Goal: Task Accomplishment & Management: Complete application form

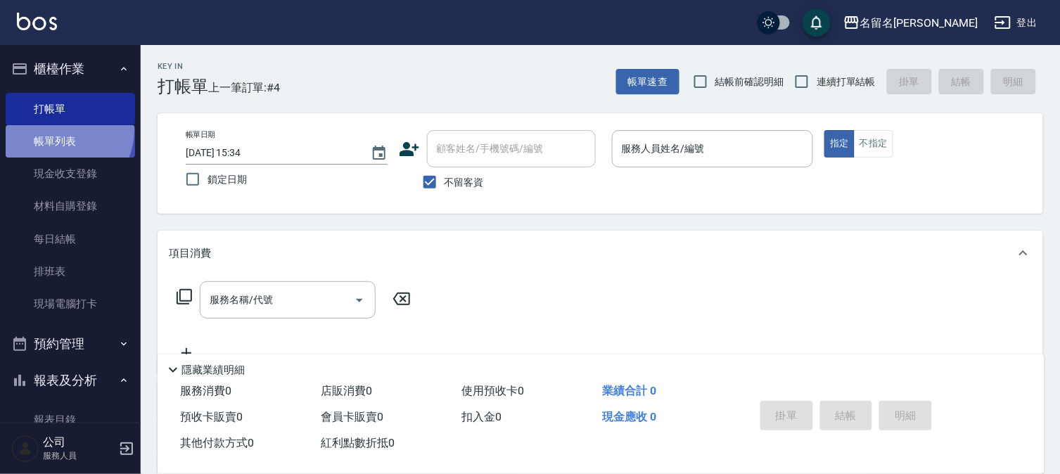
click at [60, 130] on link "帳單列表" at bounding box center [70, 141] width 129 height 32
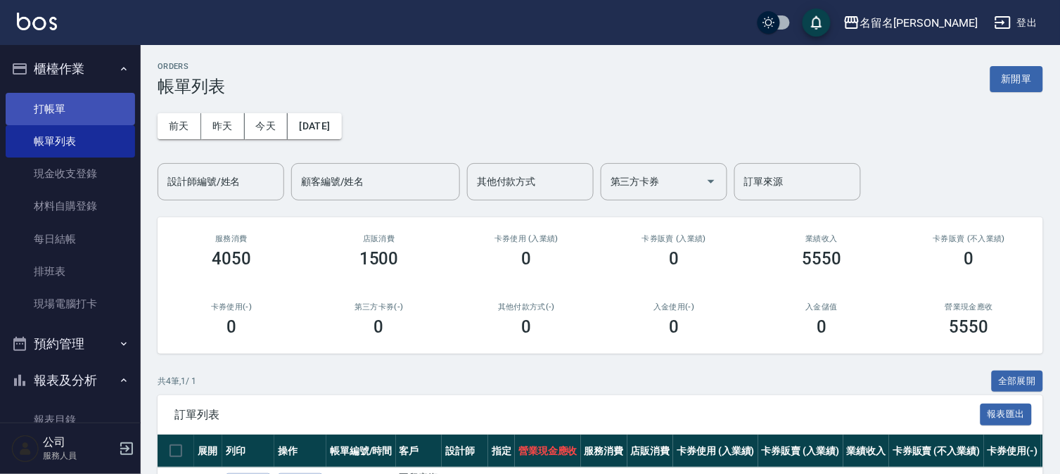
click at [86, 104] on link "打帳單" at bounding box center [70, 109] width 129 height 32
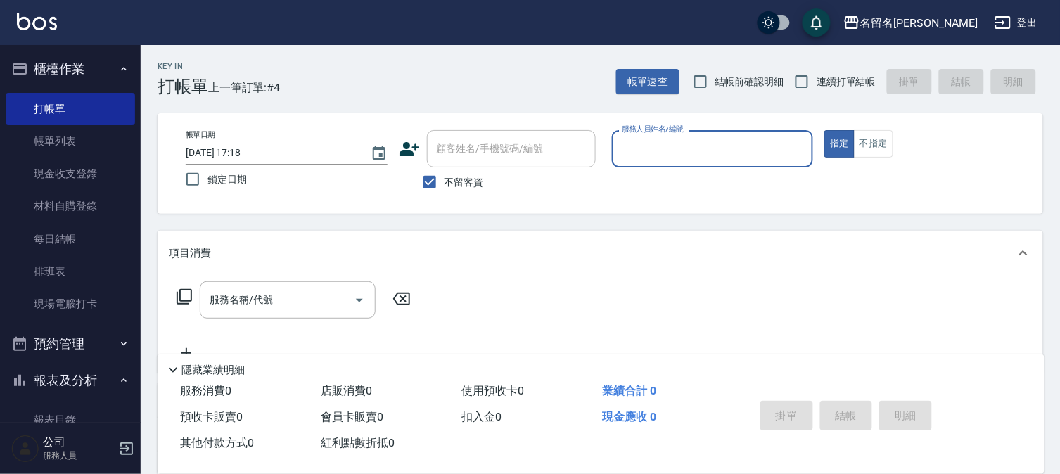
click at [740, 149] on input "服務人員姓名/編號" at bounding box center [712, 148] width 189 height 25
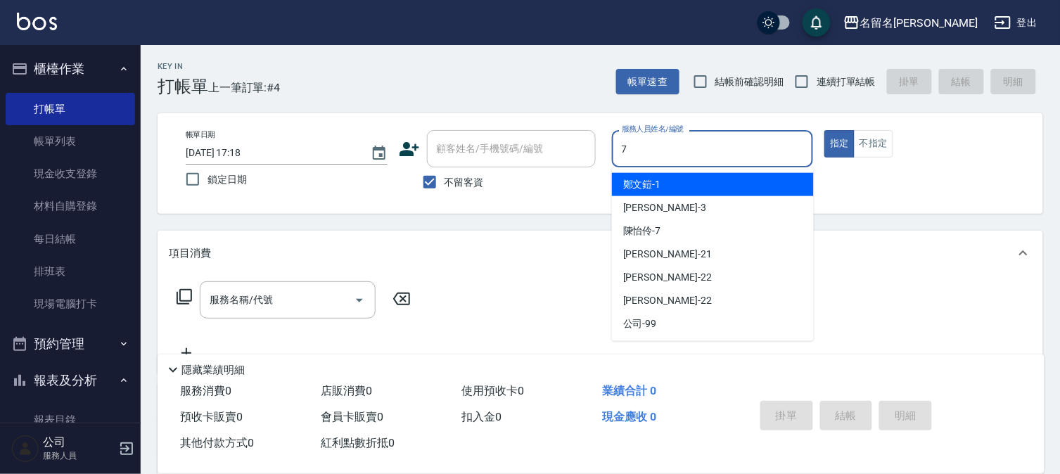
type input "陳怡伶-7"
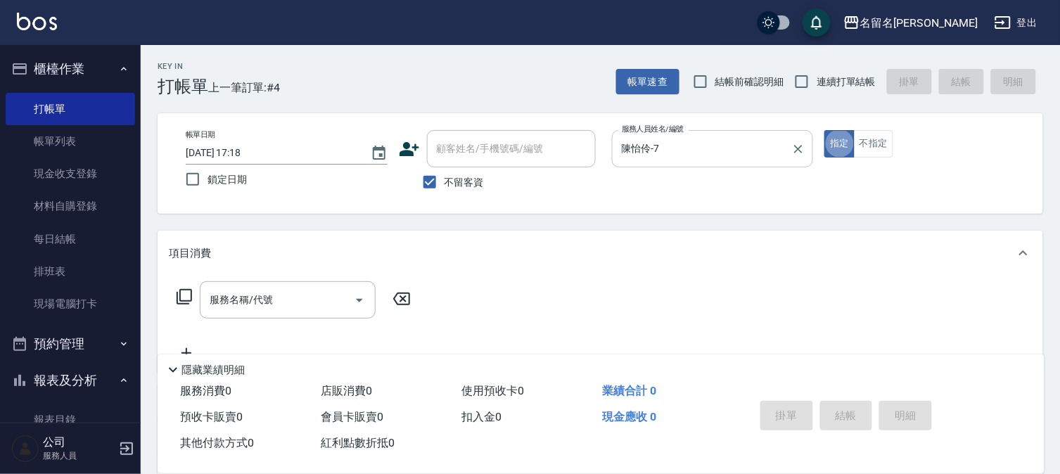
type button "true"
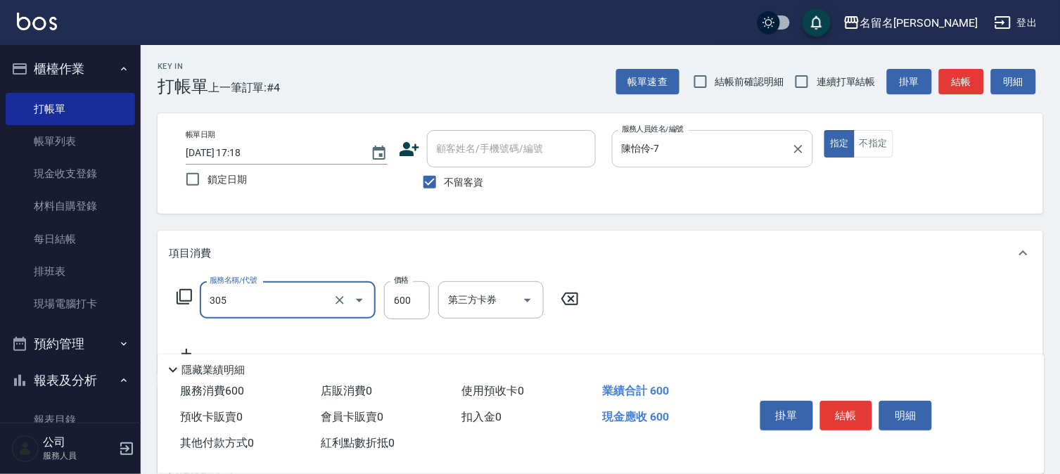
type input "洗+剪(一般)(305)"
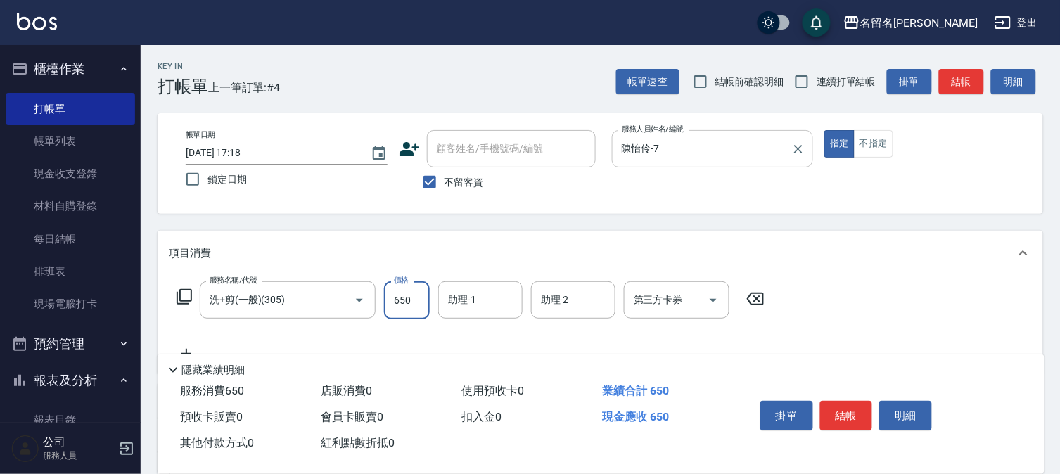
type input "650"
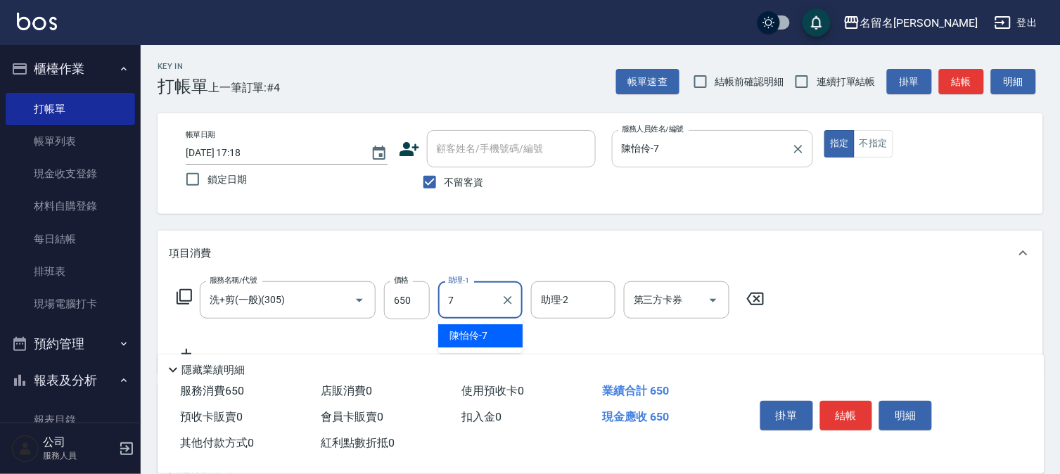
type input "陳怡伶-7"
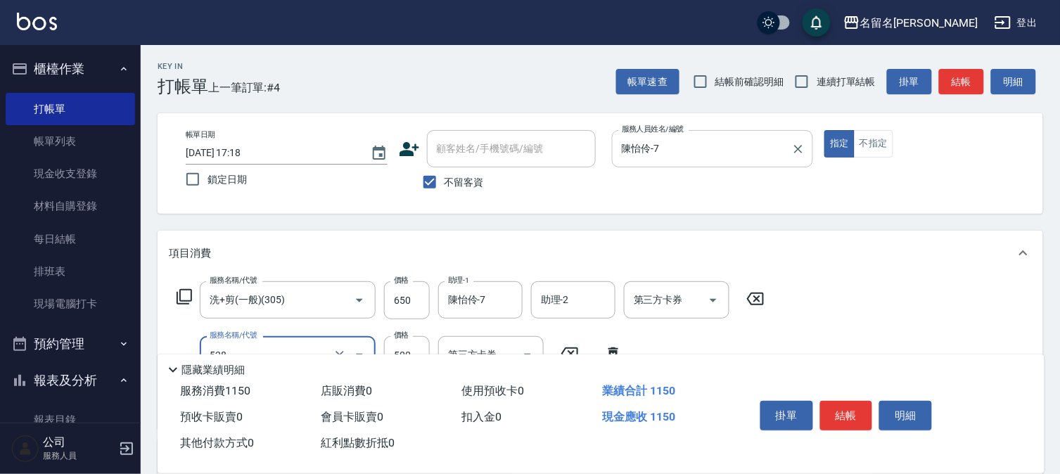
type input "頭皮養護B(528)"
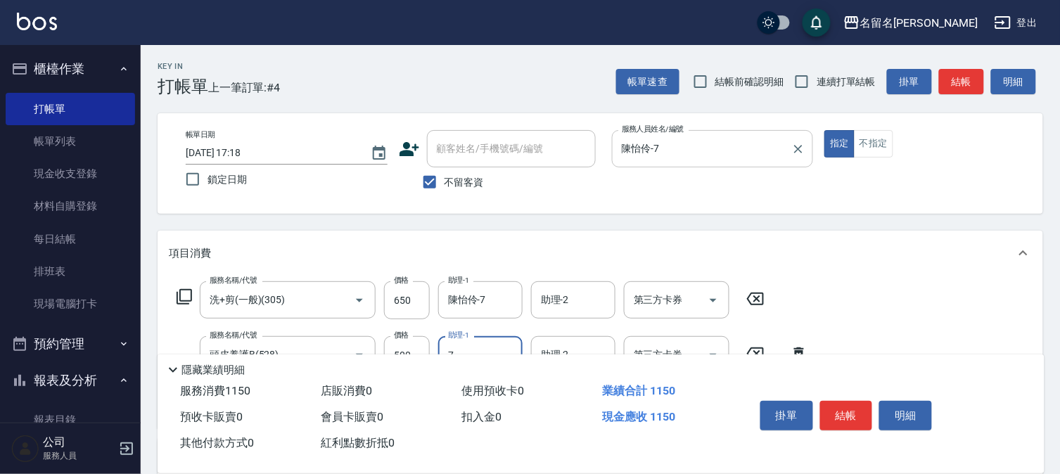
type input "陳怡伶-7"
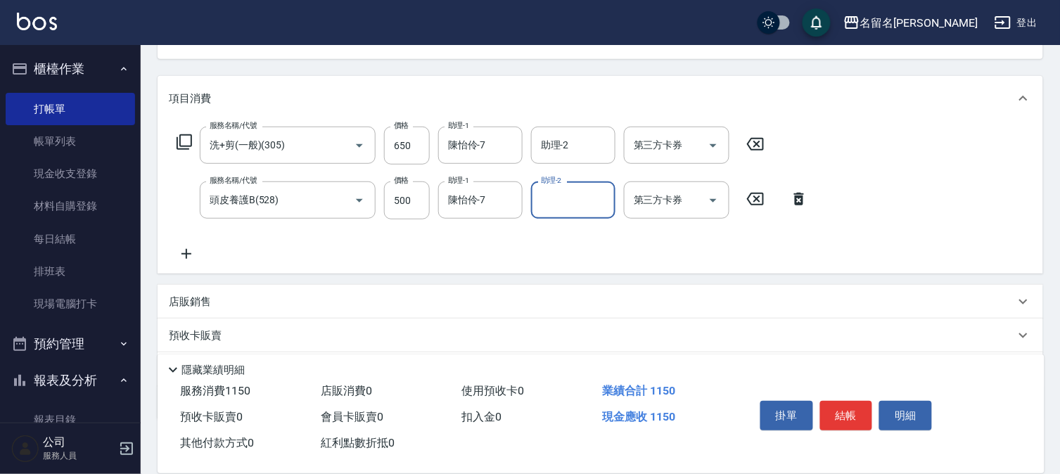
scroll to position [156, 0]
click at [847, 408] on button "結帳" at bounding box center [846, 416] width 53 height 30
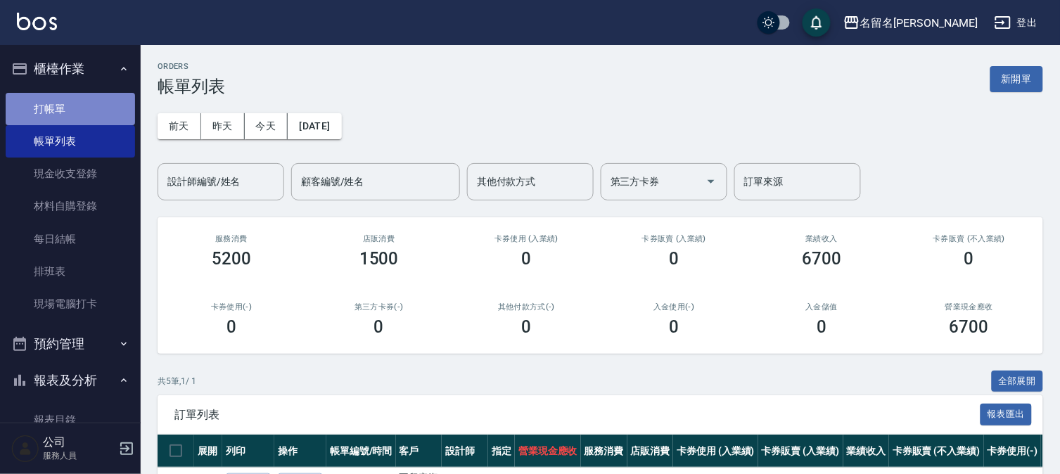
click at [74, 110] on link "打帳單" at bounding box center [70, 109] width 129 height 32
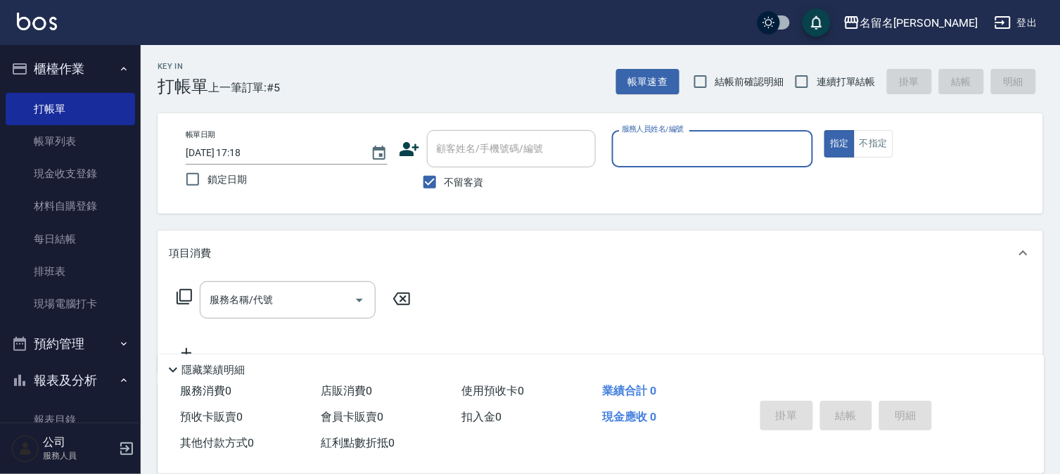
scroll to position [234, 0]
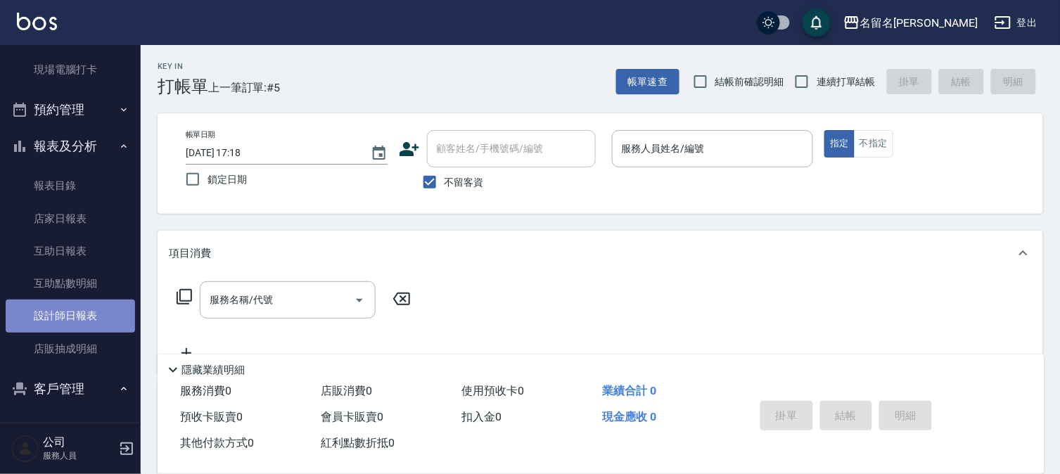
click at [77, 318] on link "設計師日報表" at bounding box center [70, 316] width 129 height 32
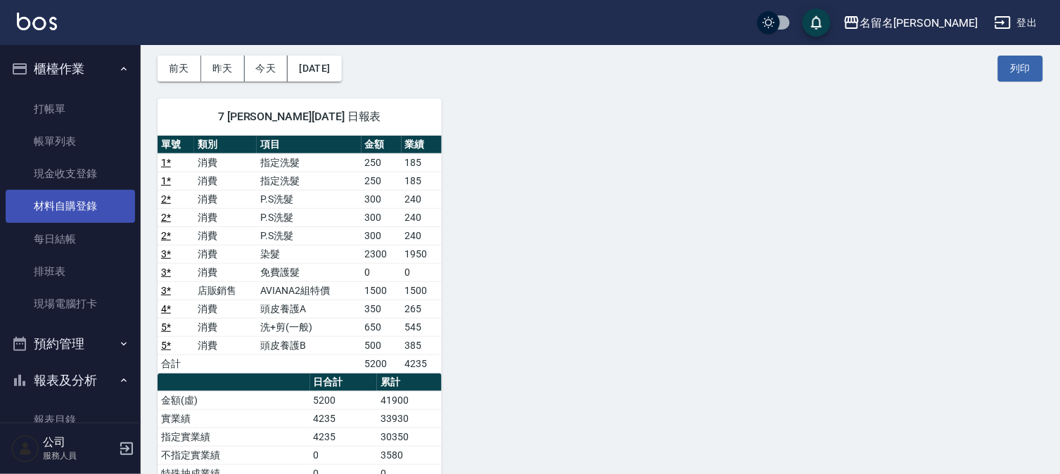
scroll to position [51, 0]
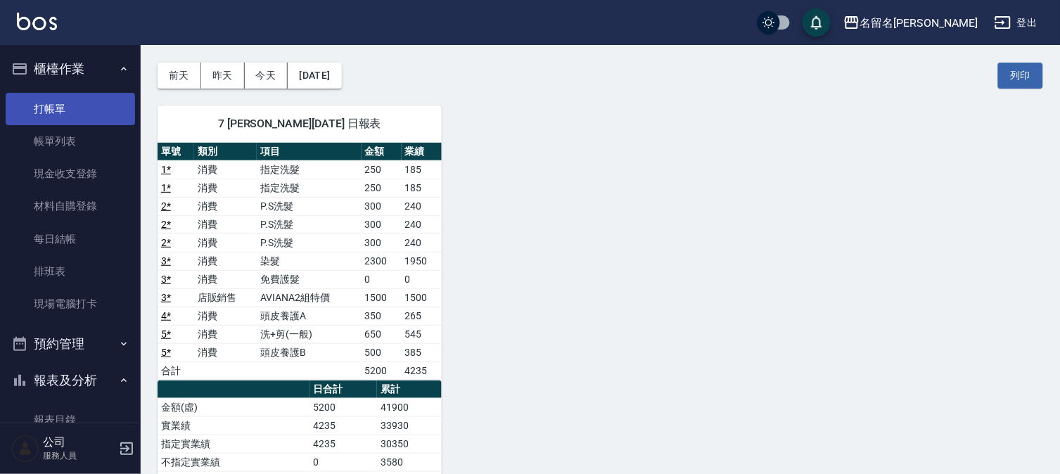
click at [81, 114] on link "打帳單" at bounding box center [70, 109] width 129 height 32
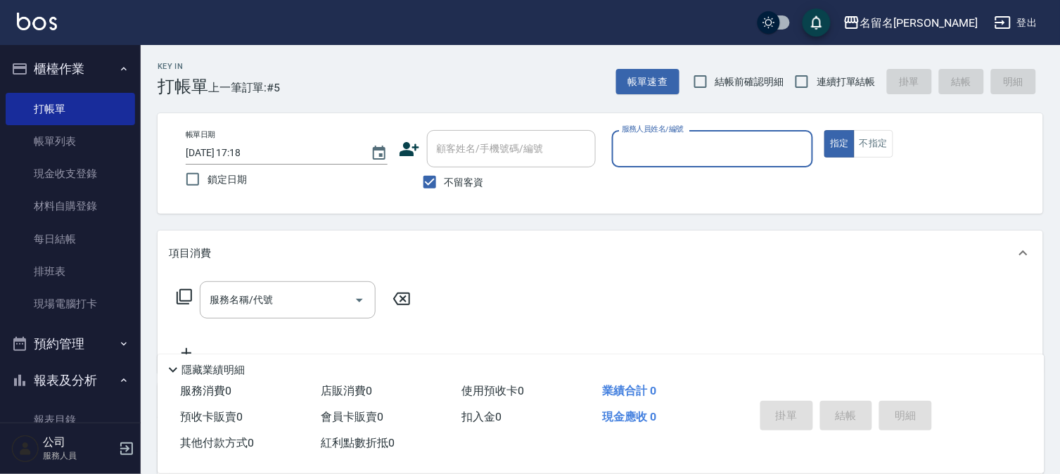
click at [635, 143] on input "服務人員姓名/編號" at bounding box center [712, 148] width 189 height 25
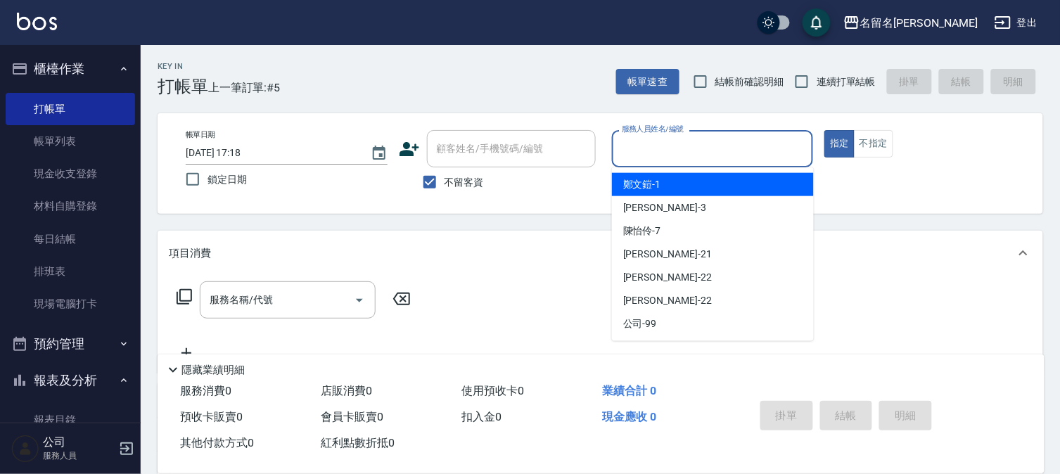
click at [631, 180] on span "[PERSON_NAME]-1" at bounding box center [642, 184] width 38 height 15
type input "[PERSON_NAME]-1"
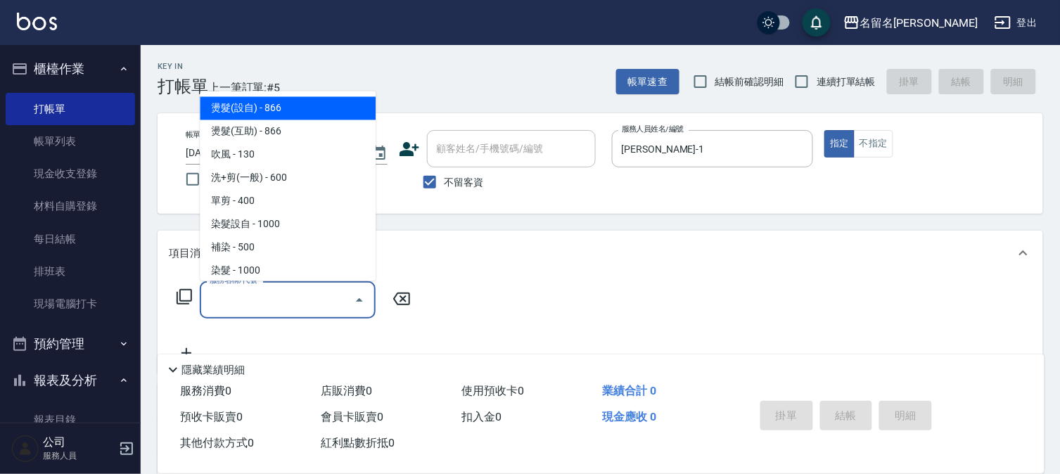
click at [210, 304] on input "服務名稱/代號" at bounding box center [277, 300] width 142 height 25
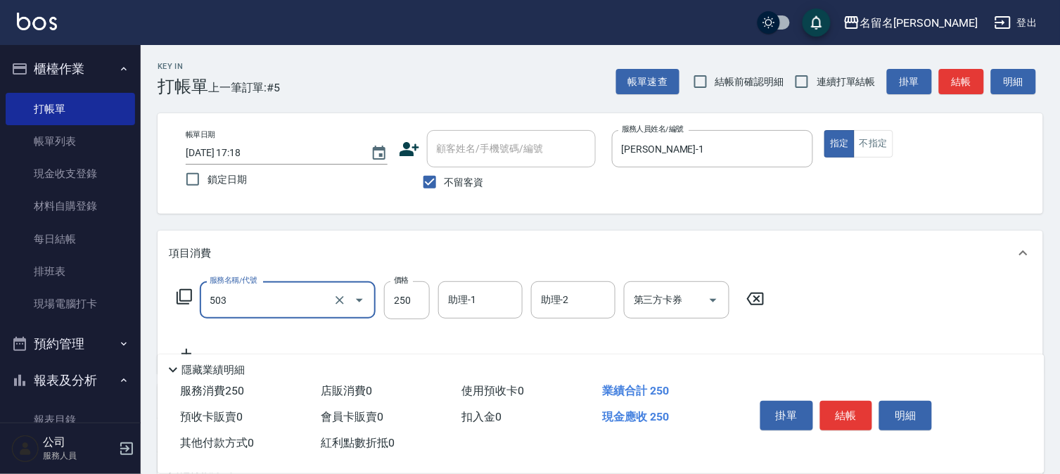
type input "指定洗髮(503)"
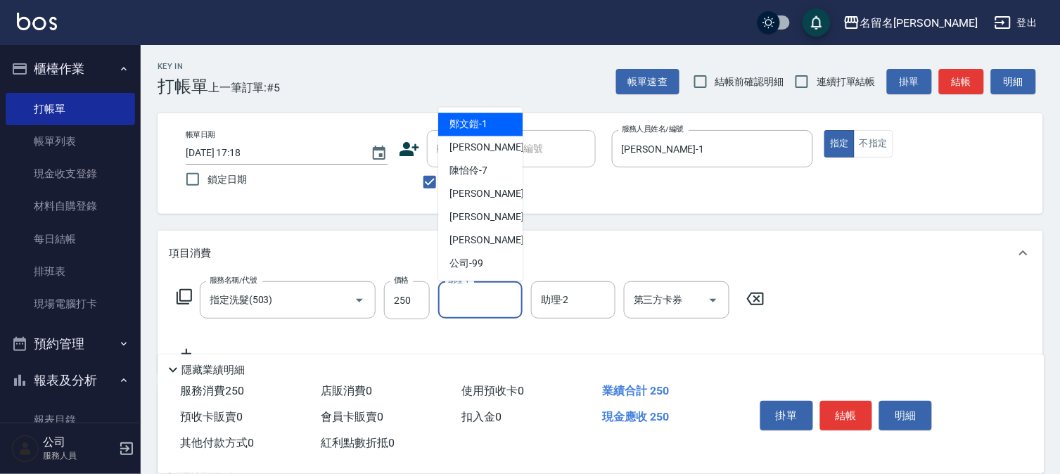
click at [463, 302] on input "助理-1" at bounding box center [480, 300] width 72 height 25
click at [494, 127] on div "[PERSON_NAME]-1" at bounding box center [480, 124] width 84 height 23
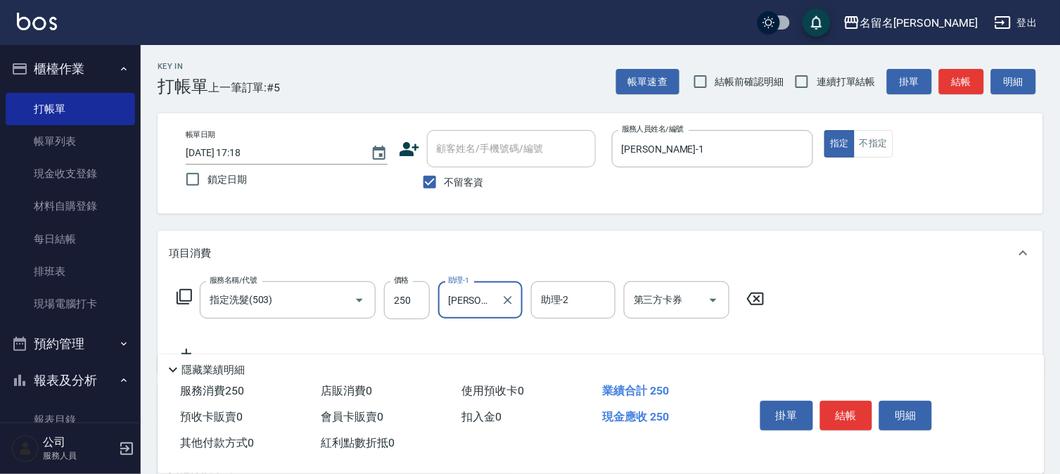
type input "[PERSON_NAME]-1"
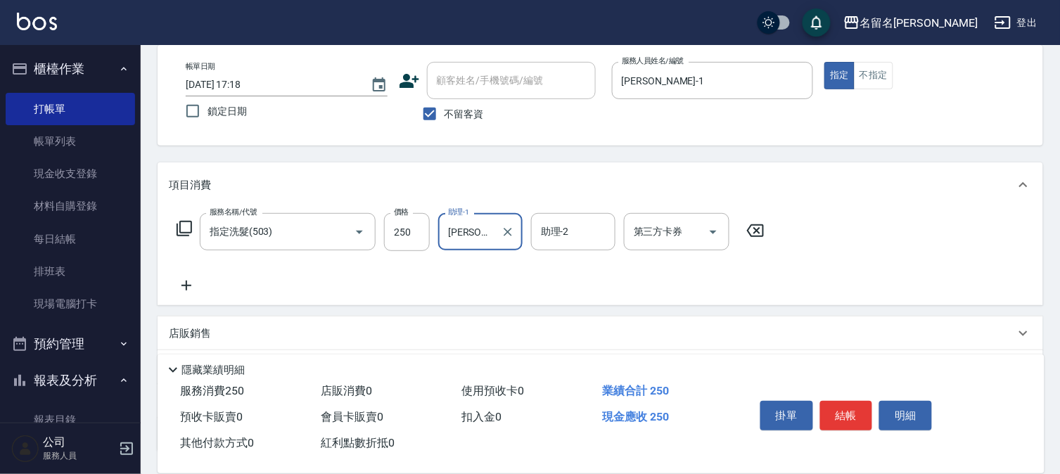
scroll to position [179, 0]
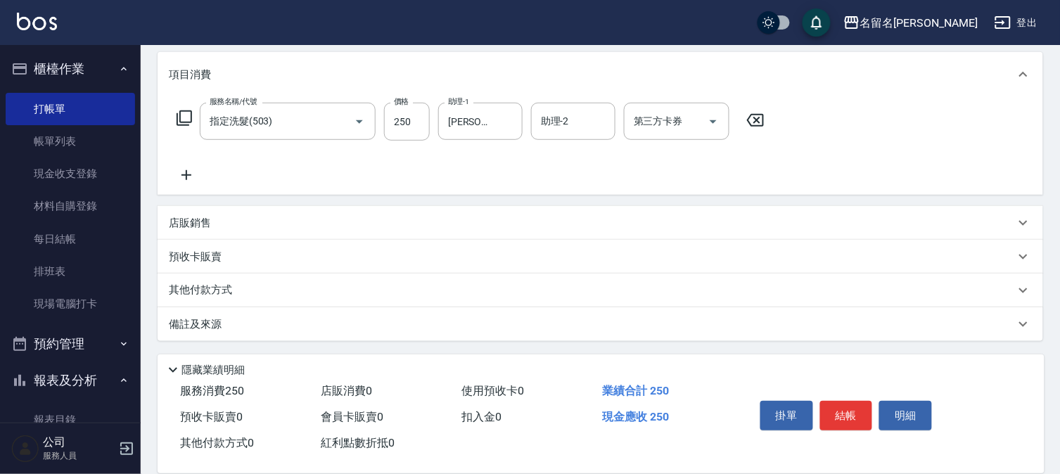
click at [183, 170] on icon at bounding box center [186, 175] width 35 height 17
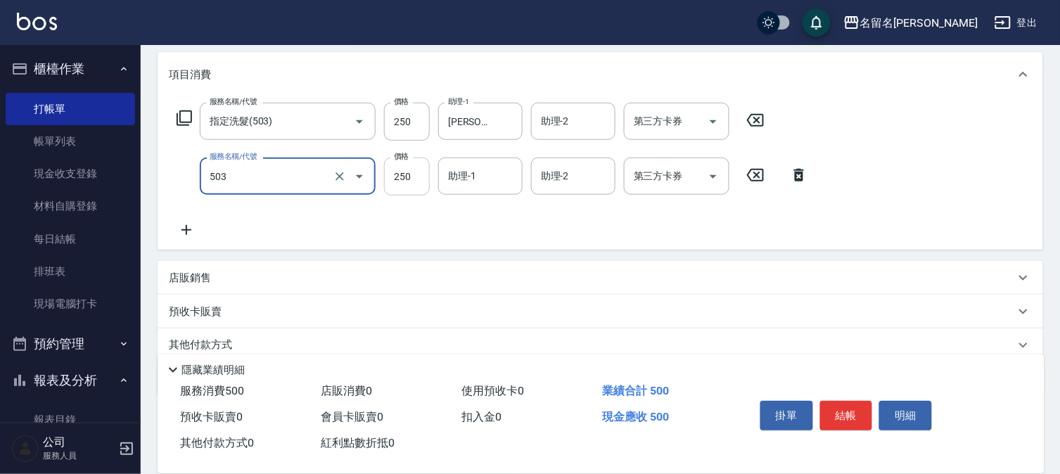
type input "指定洗髮(503)"
click at [404, 177] on input "250" at bounding box center [407, 177] width 46 height 38
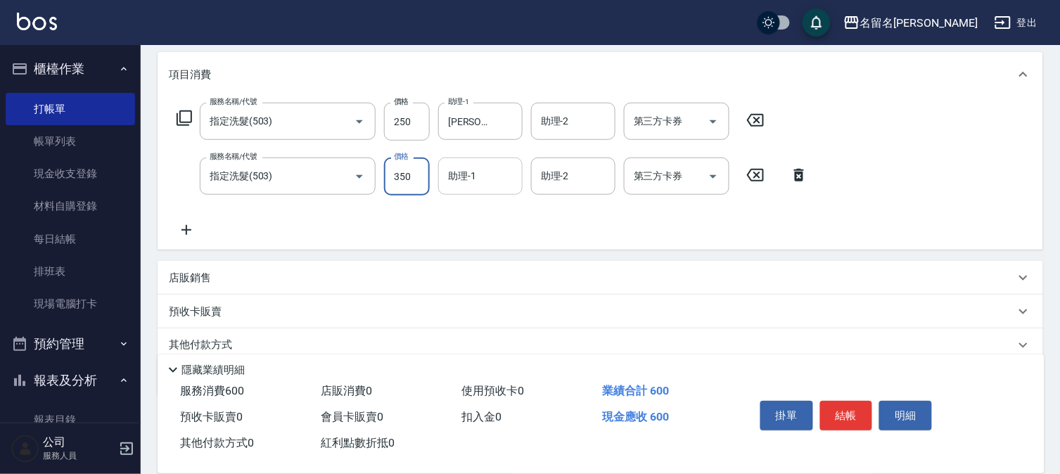
type input "350"
click at [481, 179] on input "助理-1" at bounding box center [480, 176] width 72 height 25
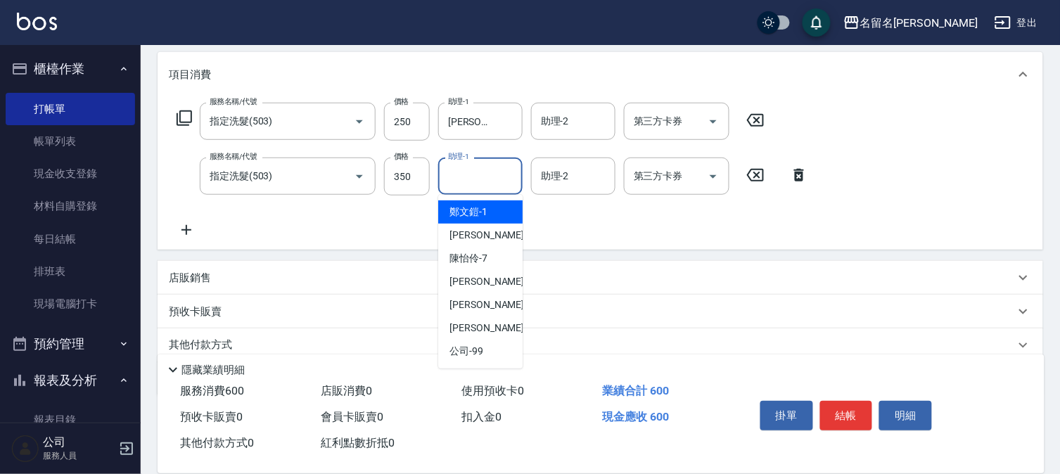
click at [476, 206] on span "[PERSON_NAME]-1" at bounding box center [468, 212] width 38 height 15
type input "[PERSON_NAME]-1"
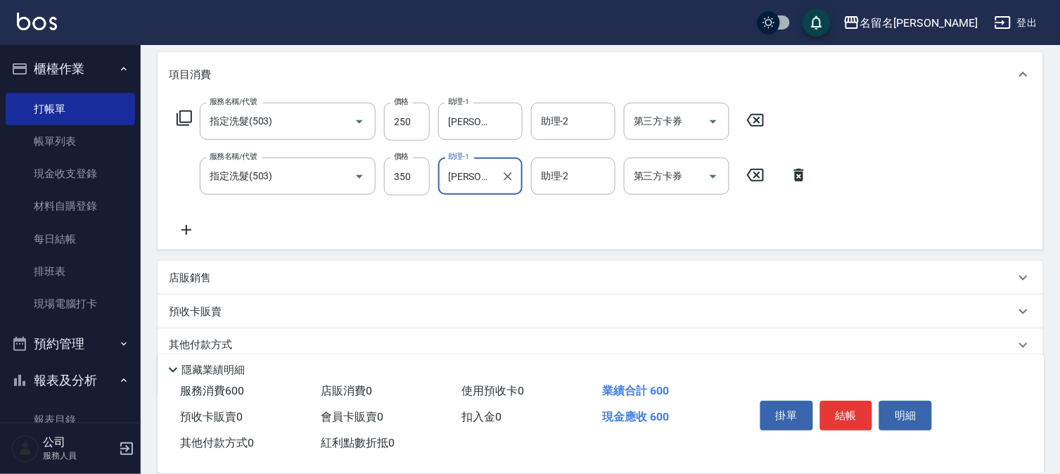
click at [186, 225] on icon at bounding box center [186, 230] width 10 height 10
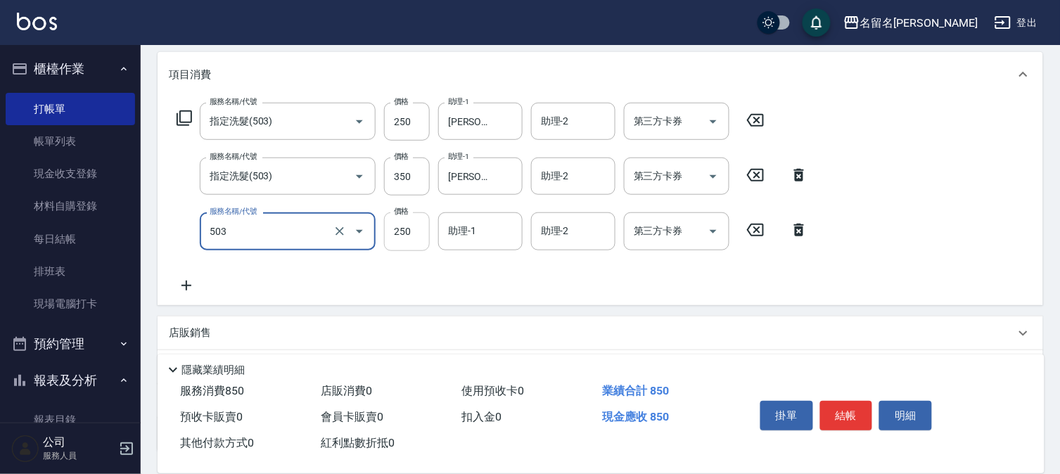
type input "指定洗髮(503)"
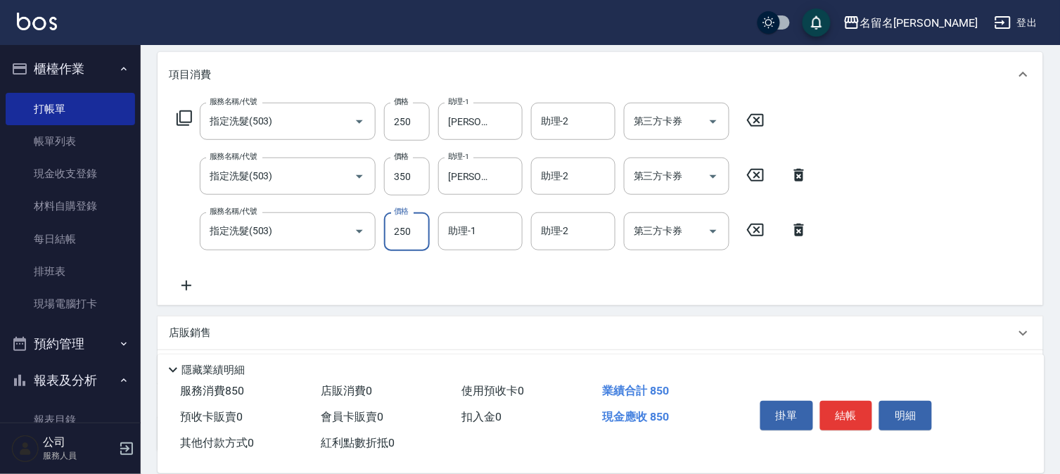
click at [423, 246] on input "250" at bounding box center [407, 231] width 46 height 38
type input "400"
click at [475, 229] on input "助理-1" at bounding box center [480, 231] width 72 height 25
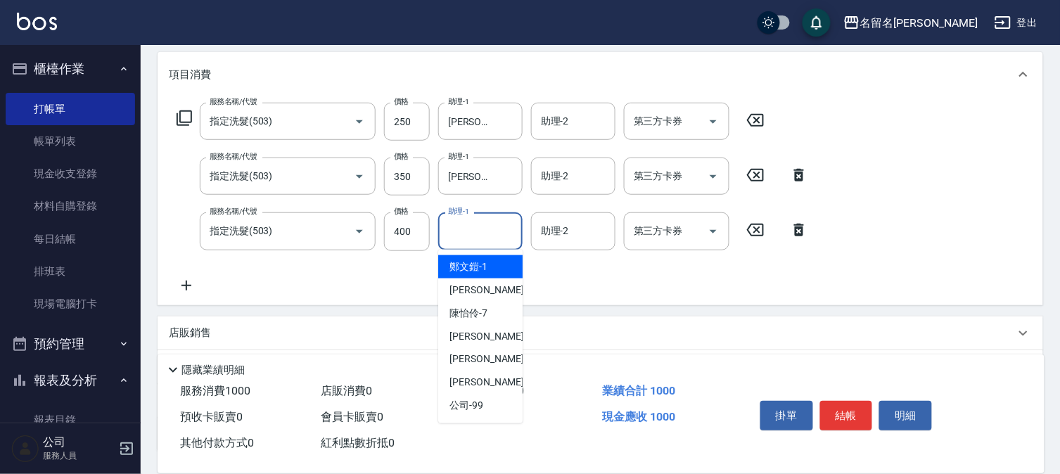
click at [477, 262] on span "[PERSON_NAME]-1" at bounding box center [468, 266] width 38 height 15
type input "[PERSON_NAME]-1"
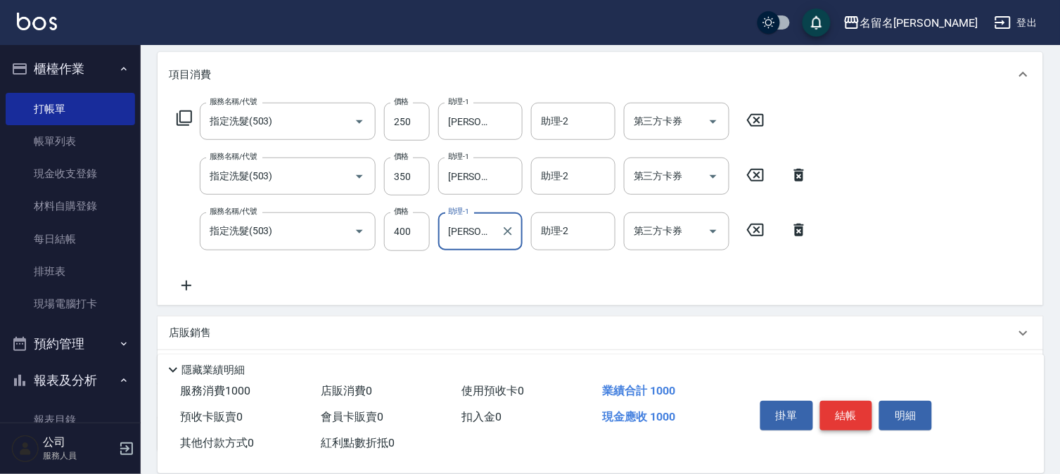
click at [844, 409] on button "結帳" at bounding box center [846, 416] width 53 height 30
